Goal: Information Seeking & Learning: Learn about a topic

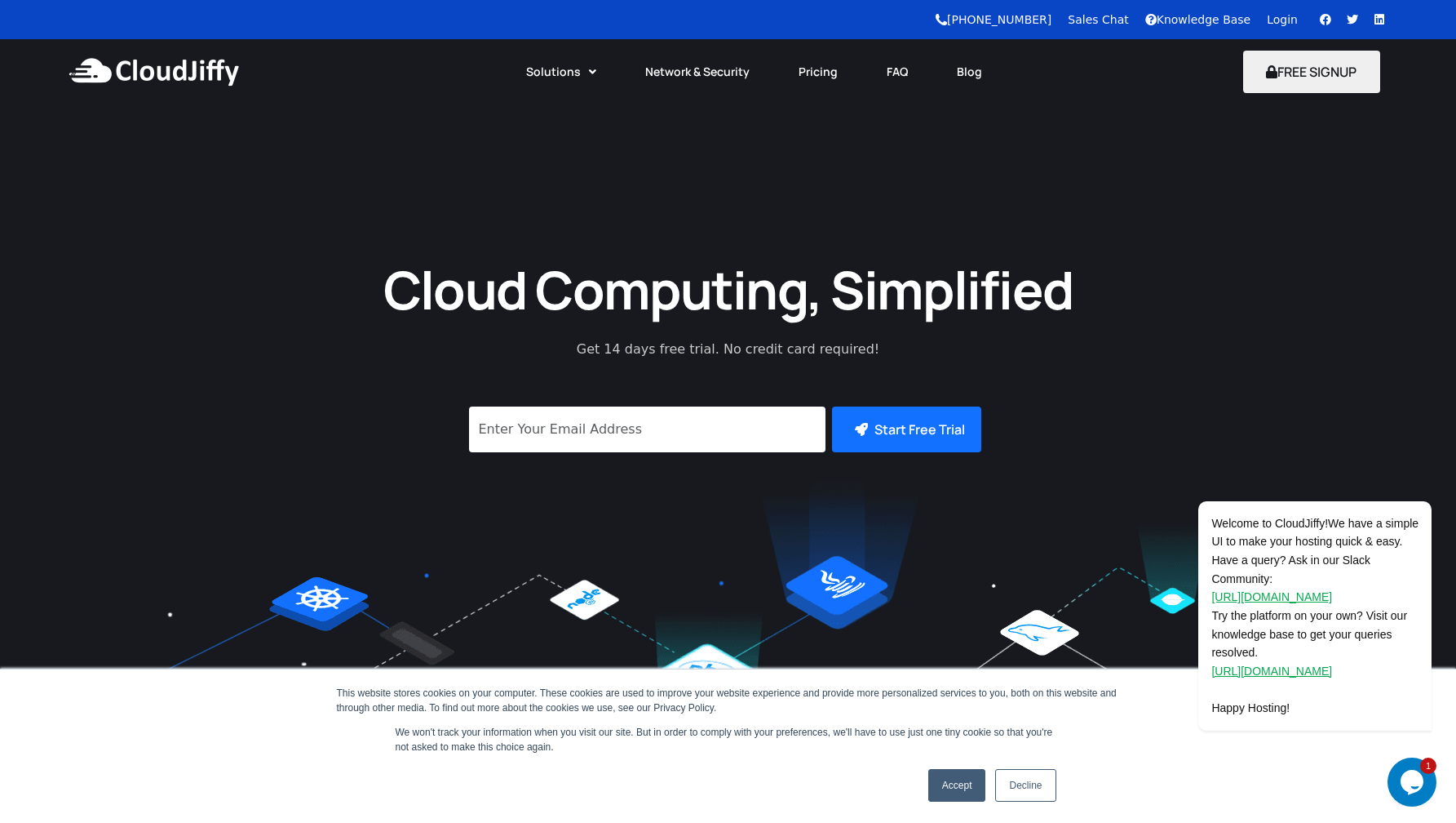
click at [966, 791] on link "Accept" at bounding box center [957, 784] width 58 height 33
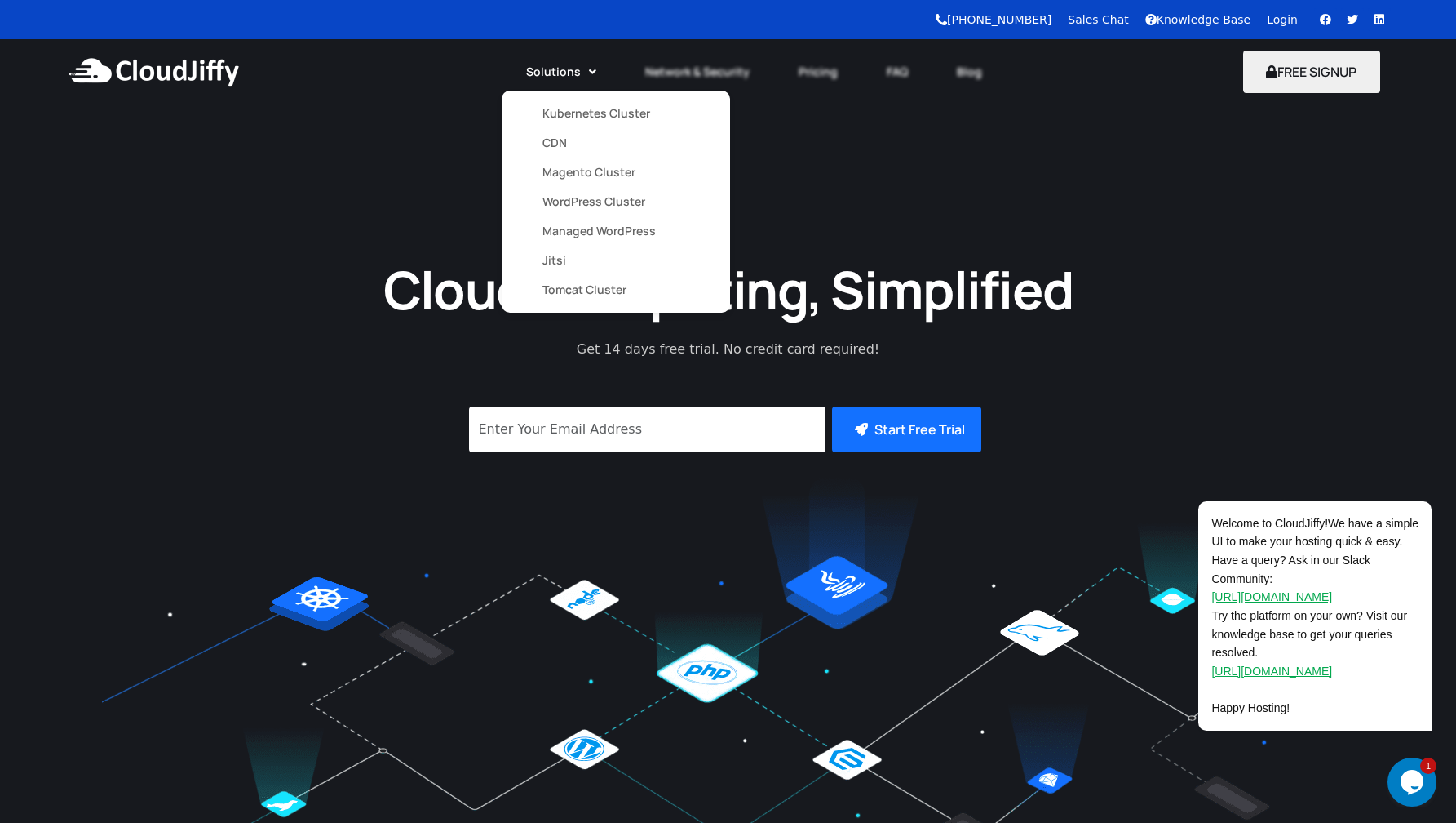
click at [588, 177] on link "Magento Cluster" at bounding box center [616, 172] width 146 height 30
